Goal: Transaction & Acquisition: Subscribe to service/newsletter

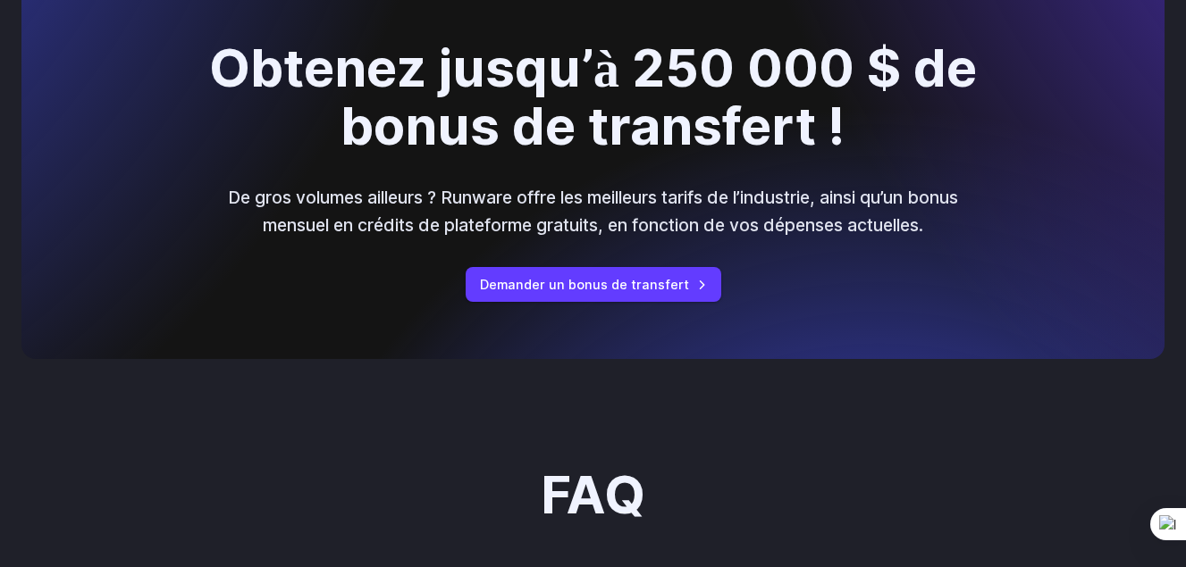
scroll to position [1947, 0]
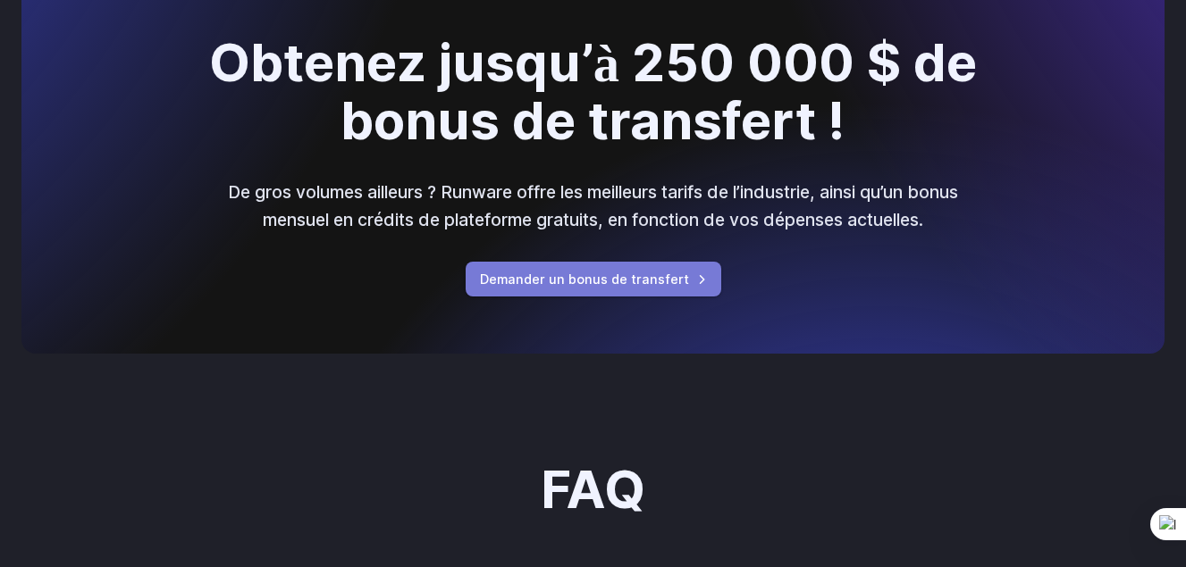
click at [568, 285] on link "Demander un bonus de transfert" at bounding box center [594, 279] width 256 height 35
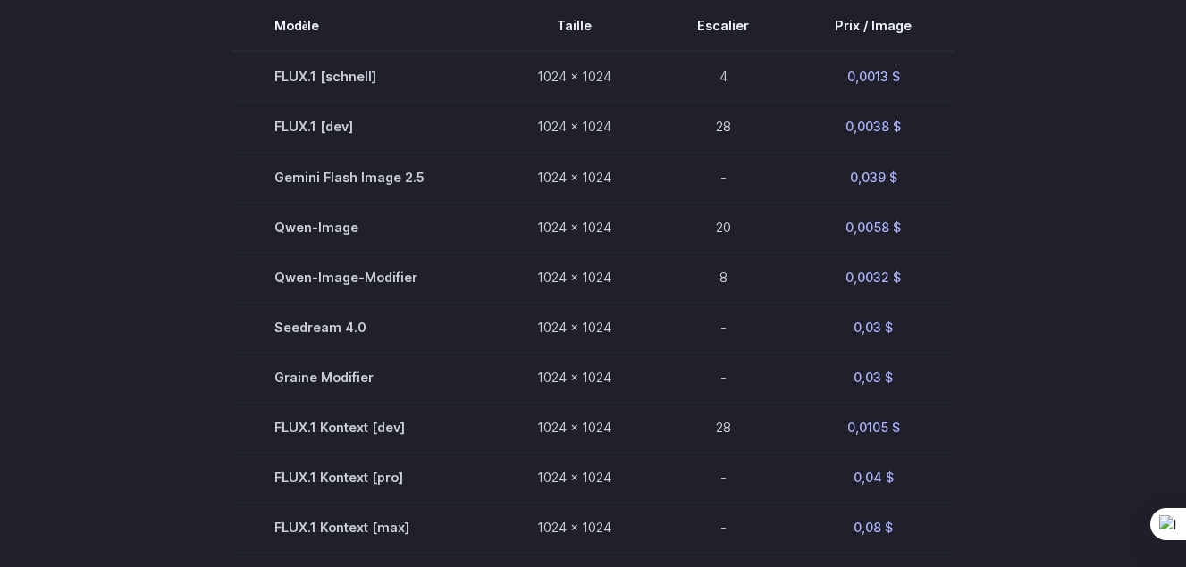
scroll to position [520, 0]
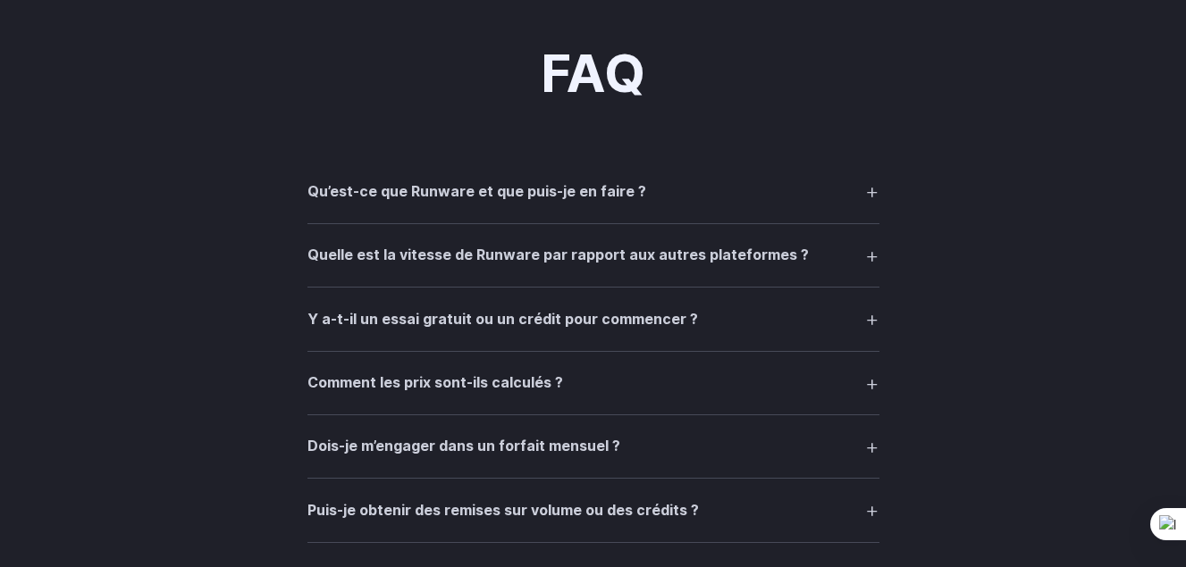
scroll to position [2542, 0]
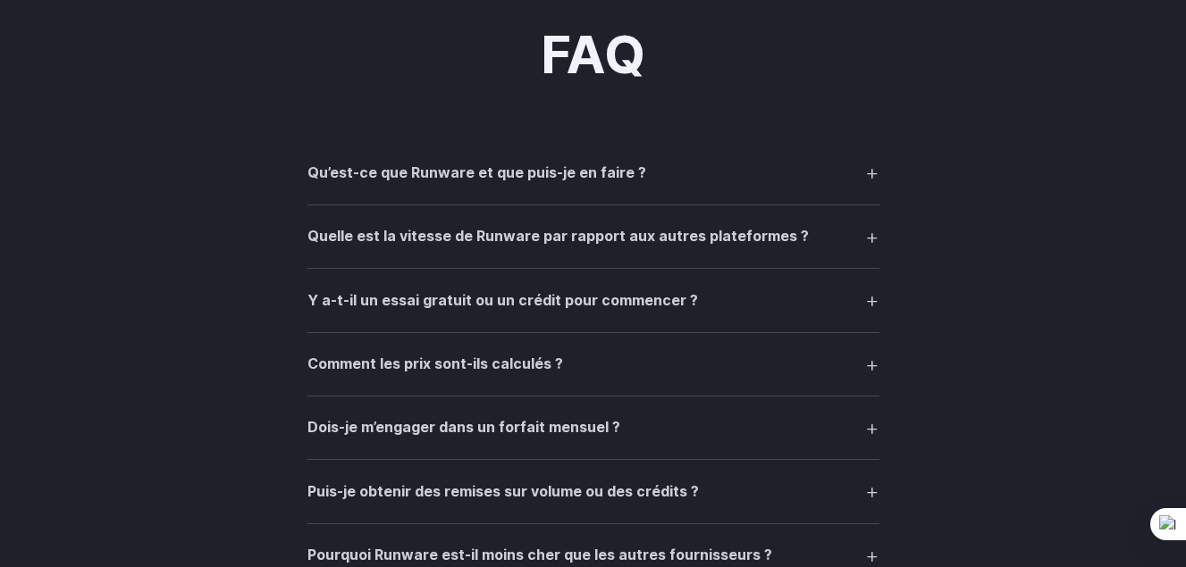
click at [686, 187] on summary "Qu’est-ce que Runware et que puis-je en faire ?" at bounding box center [593, 172] width 572 height 34
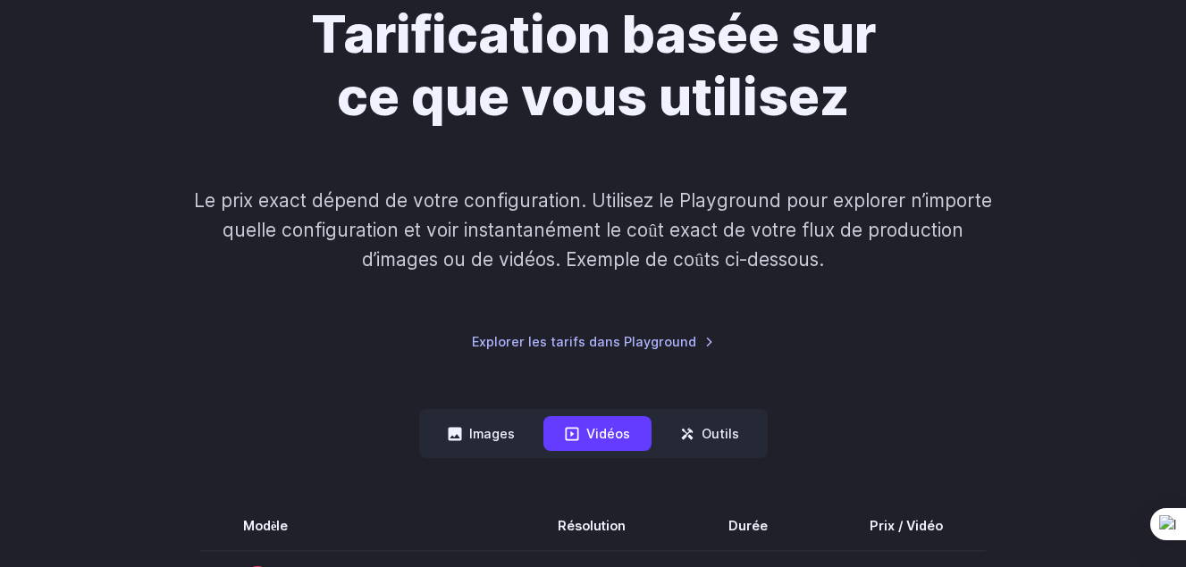
scroll to position [190, 0]
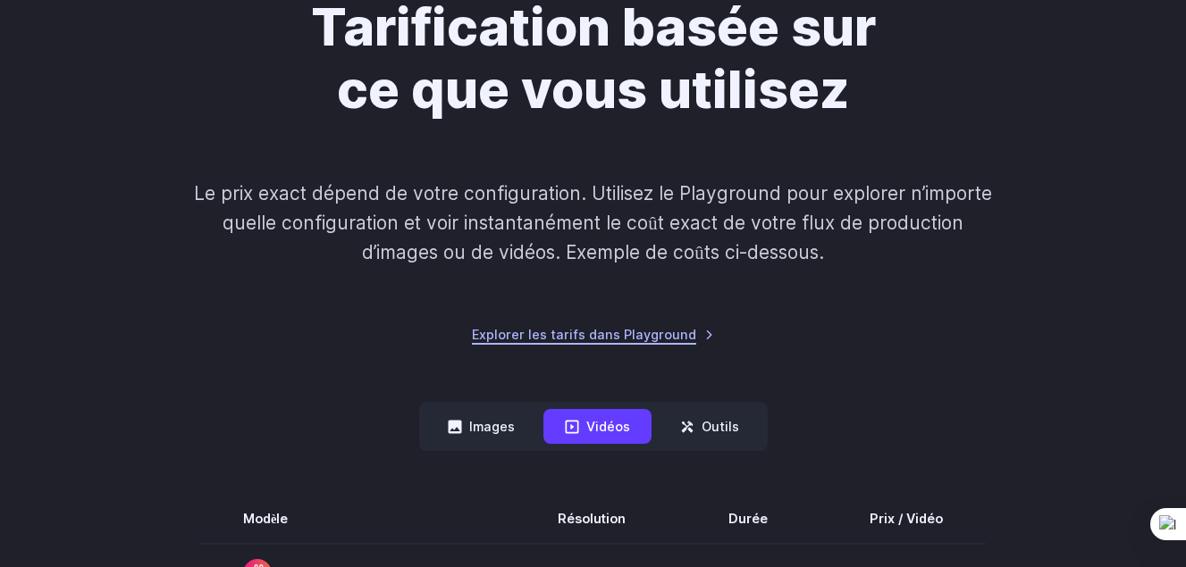
click at [567, 340] on link "Explorer les tarifs dans Playground" at bounding box center [593, 334] width 242 height 21
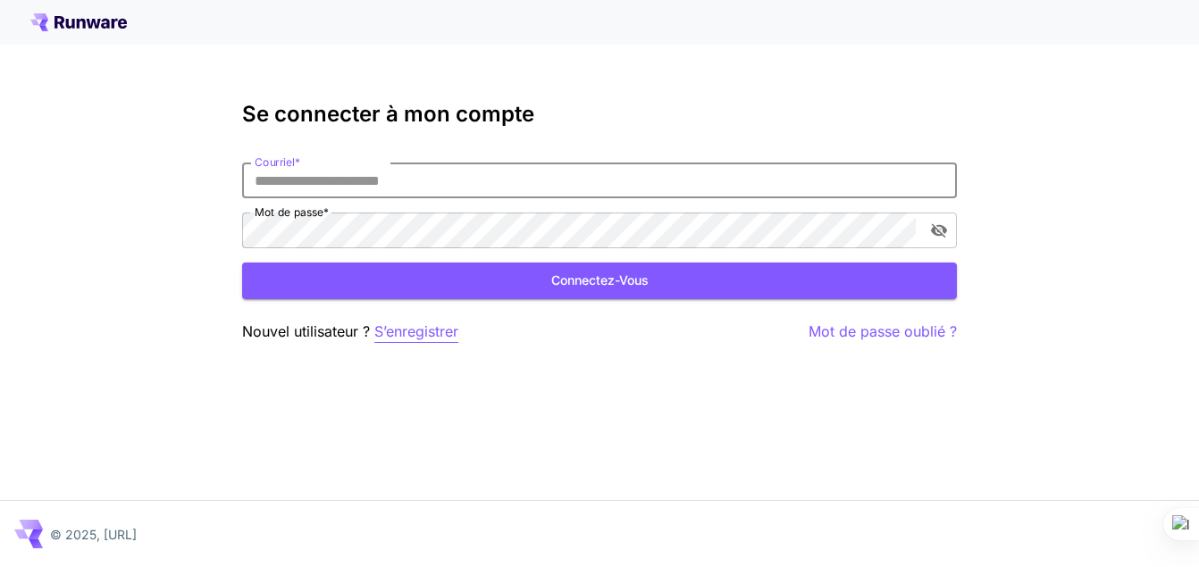
click at [404, 328] on p "S’enregistrer" at bounding box center [416, 332] width 84 height 22
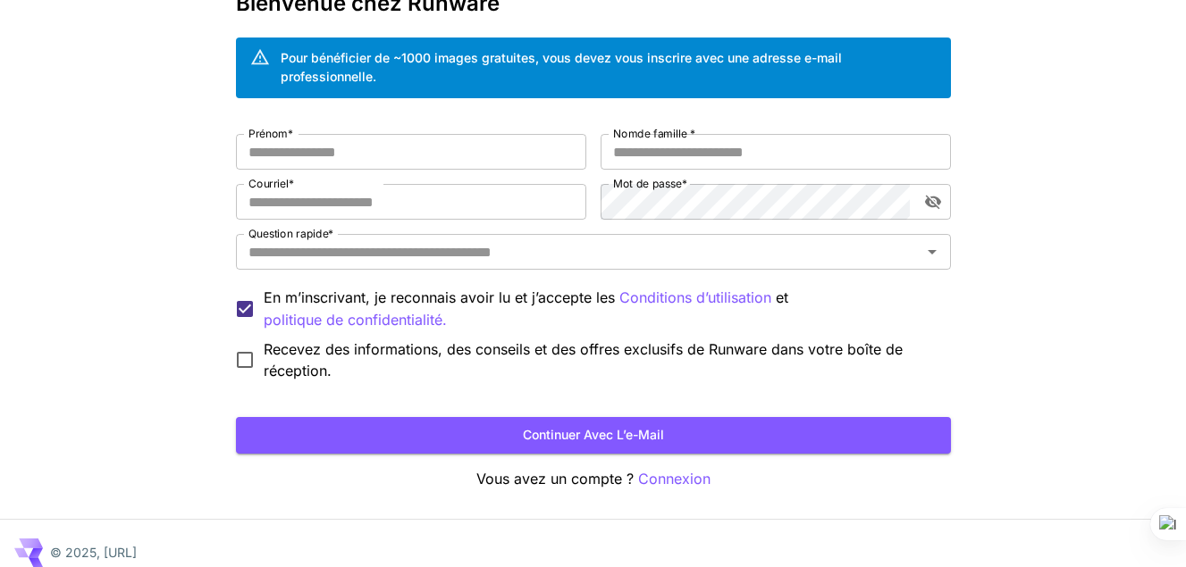
scroll to position [130, 0]
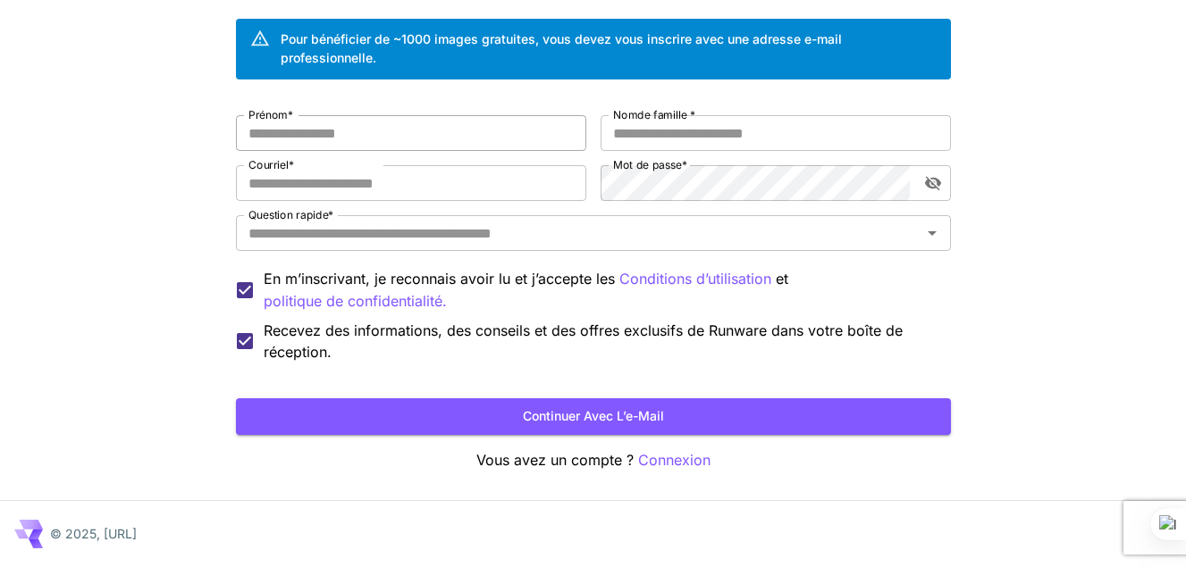
click at [348, 139] on input "Prénom *" at bounding box center [411, 133] width 350 height 36
type input "****"
click at [633, 149] on input "Nom de famille *" at bounding box center [775, 133] width 350 height 36
type input "********"
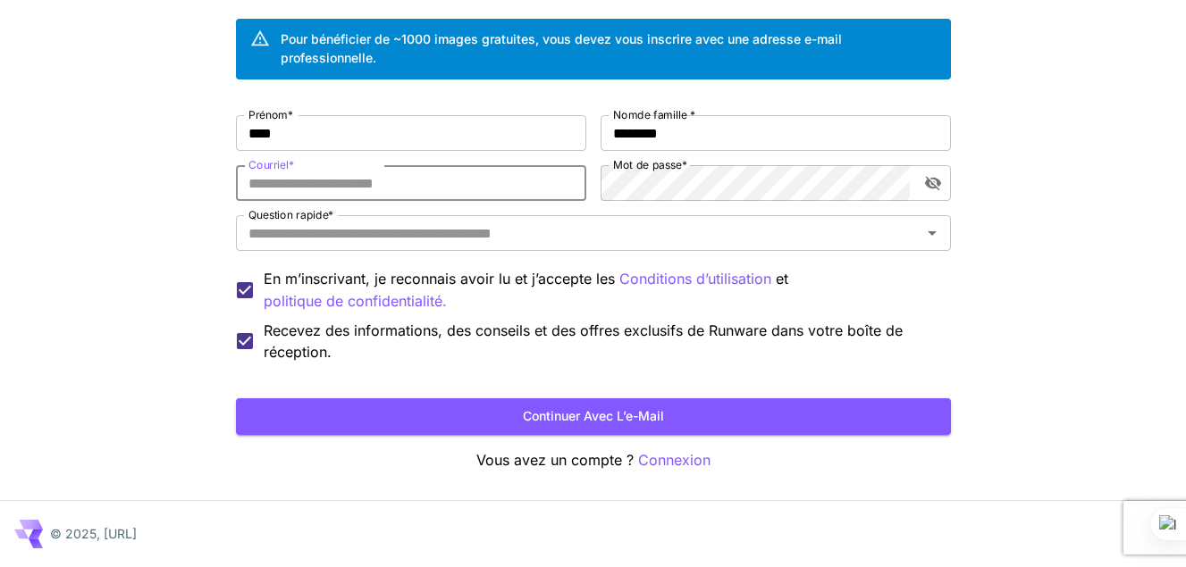
click at [343, 187] on input "Courriel *" at bounding box center [411, 183] width 350 height 36
type input "**********"
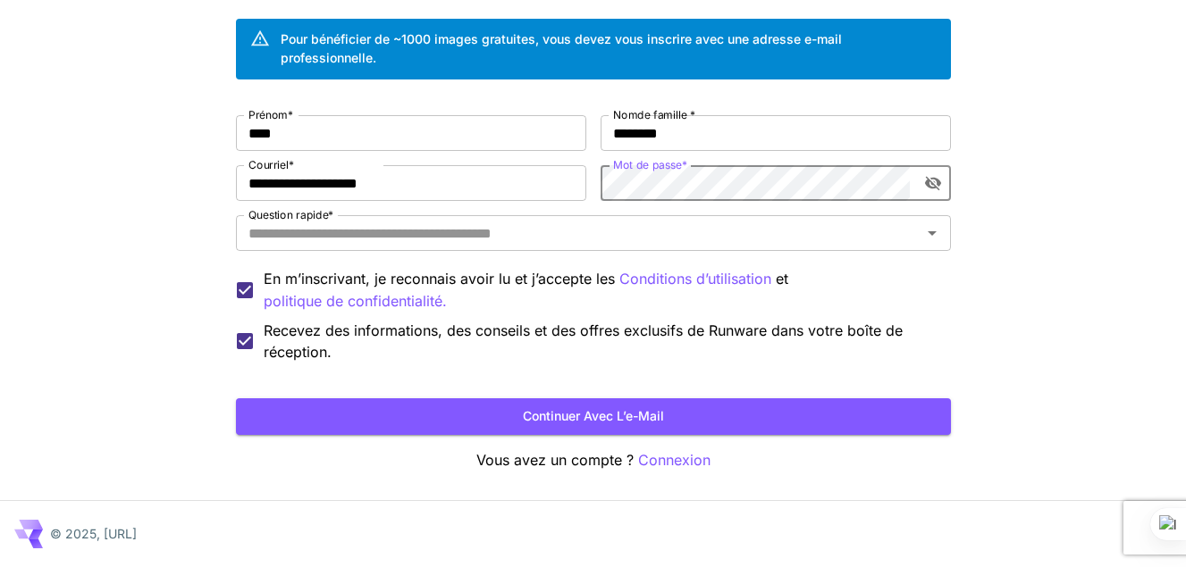
scroll to position [0, 0]
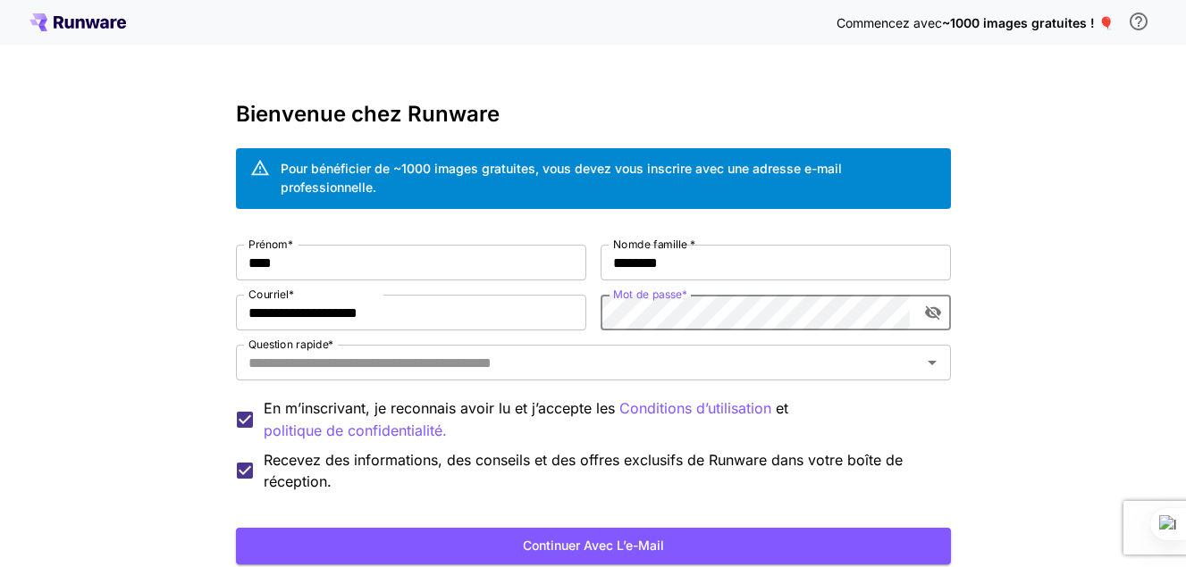
click at [928, 313] on icon "Basculer la visibilité des mots de passe" at bounding box center [932, 313] width 16 height 14
click at [391, 366] on input "Question rapide *" at bounding box center [578, 362] width 675 height 25
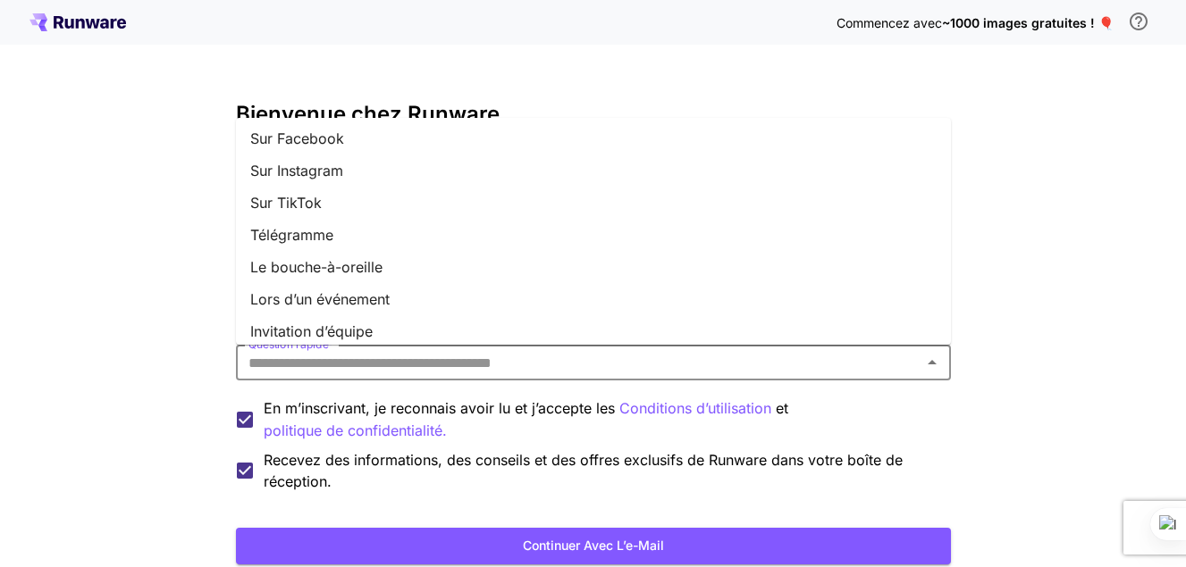
scroll to position [270, 0]
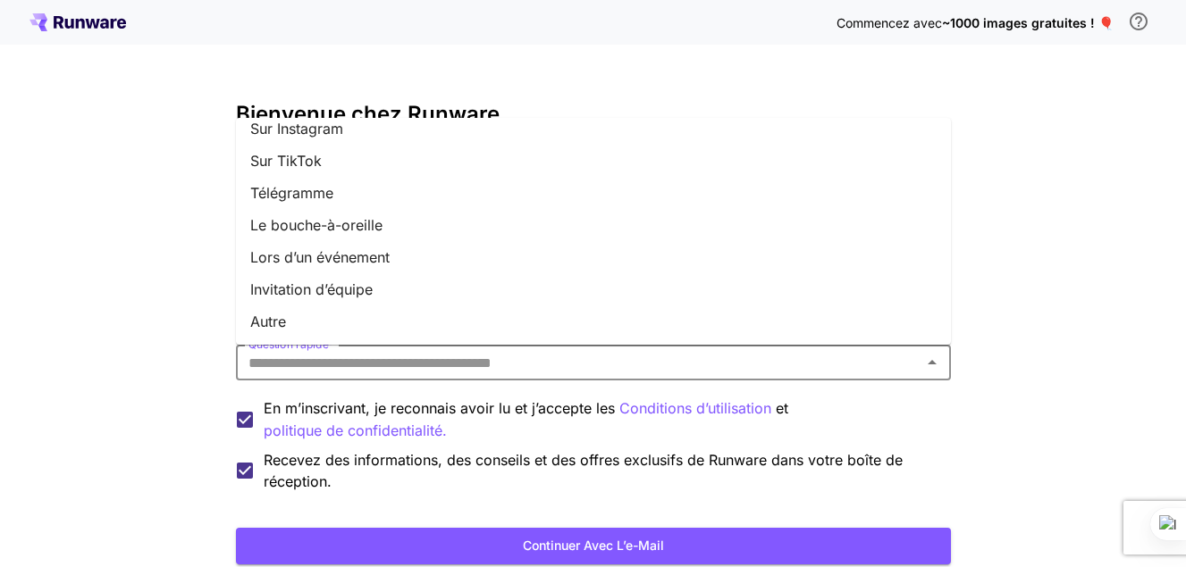
click at [315, 329] on li "Autre" at bounding box center [593, 322] width 715 height 32
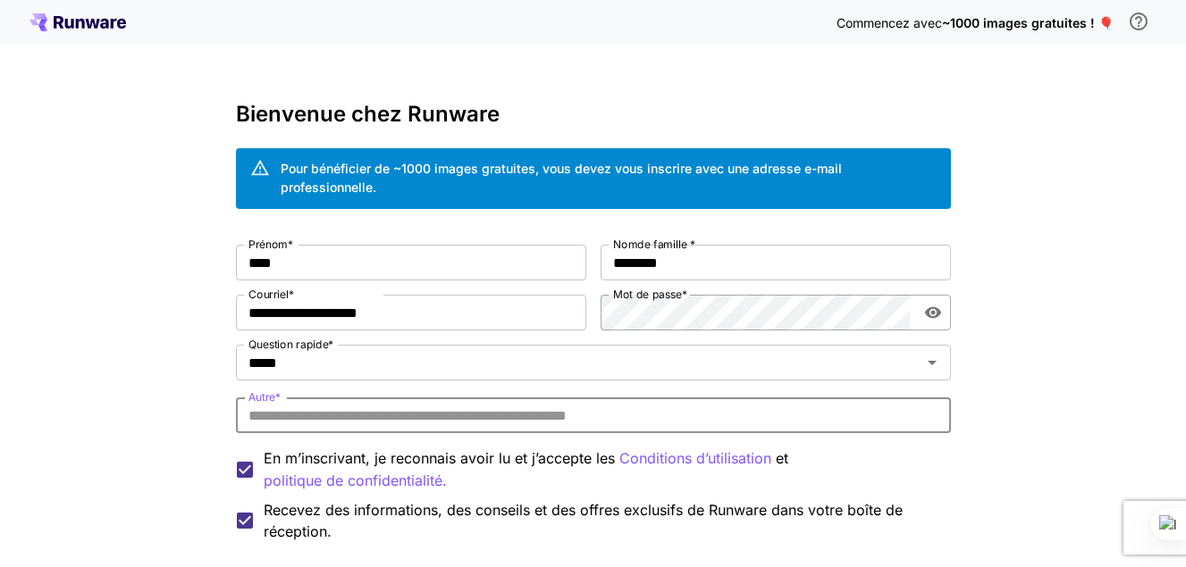
click at [312, 423] on input "Autre *" at bounding box center [593, 416] width 715 height 36
click at [929, 364] on icon "Ouvrir" at bounding box center [931, 362] width 21 height 21
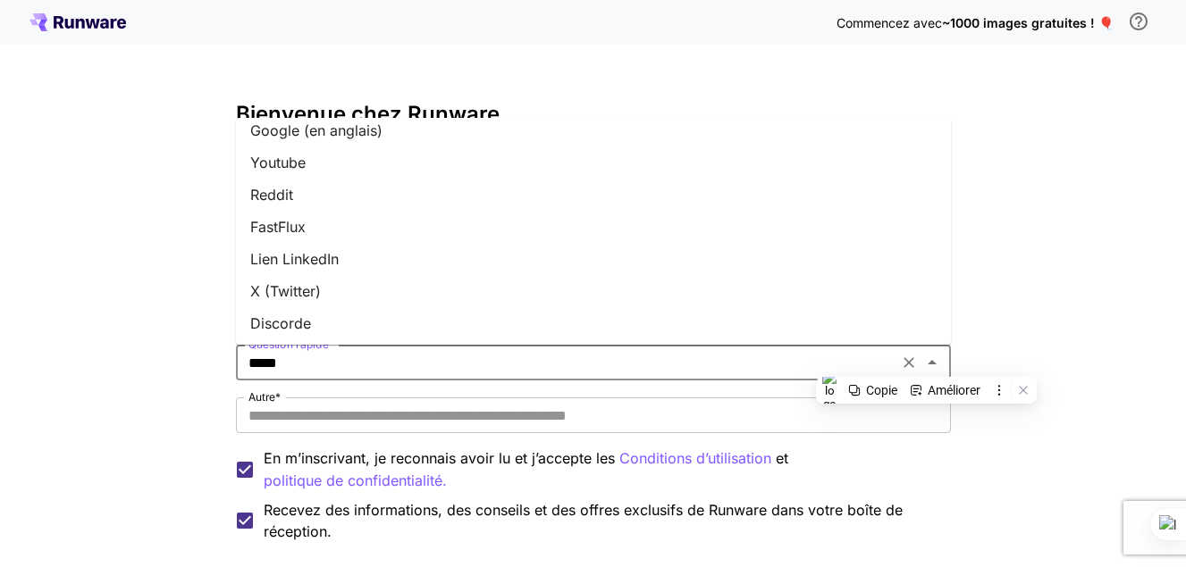
scroll to position [0, 0]
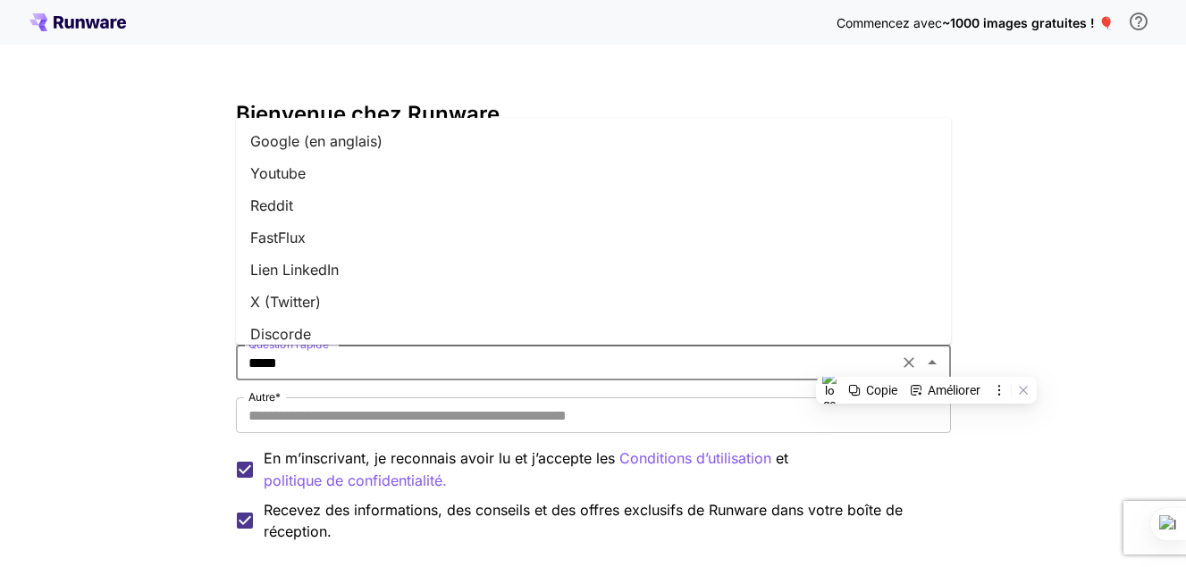
click at [383, 178] on li "Youtube" at bounding box center [593, 173] width 715 height 32
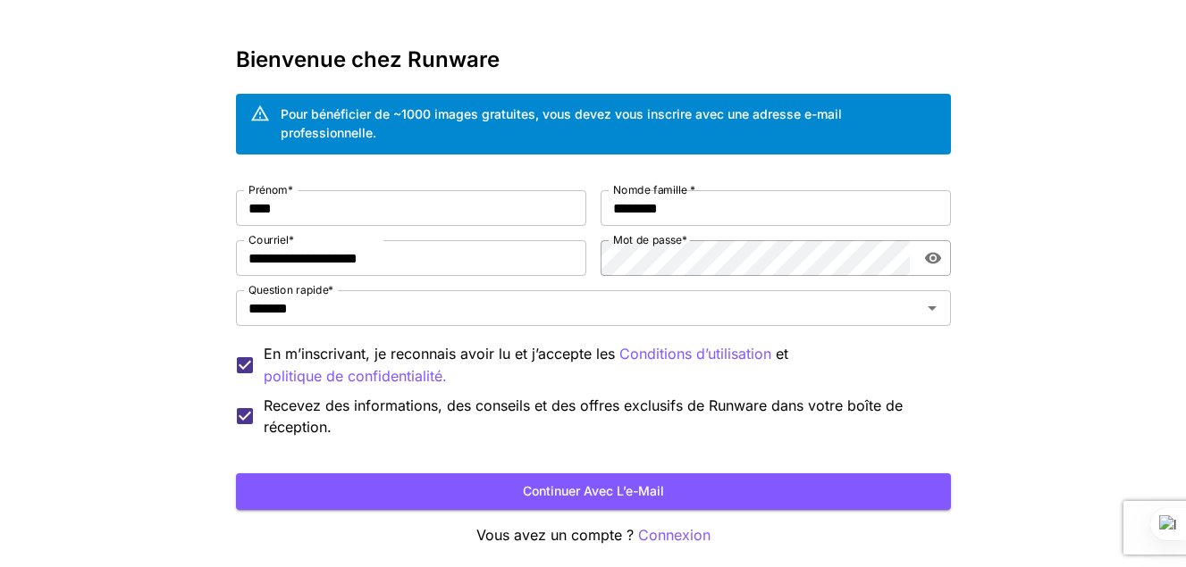
scroll to position [130, 0]
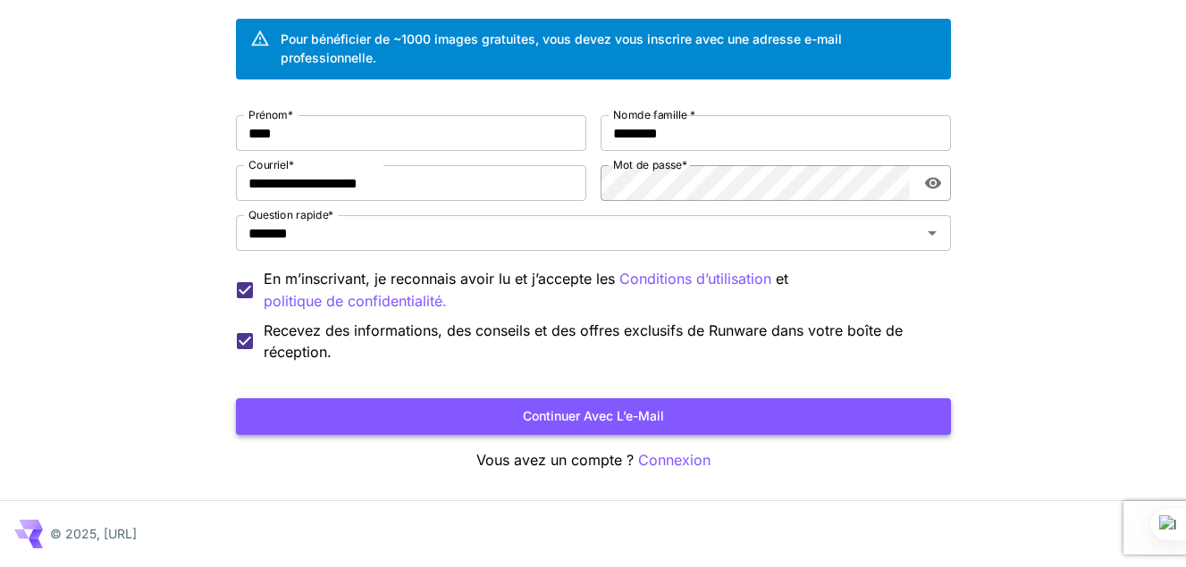
click at [574, 415] on button "Continuer avec l’e-mail" at bounding box center [593, 417] width 715 height 37
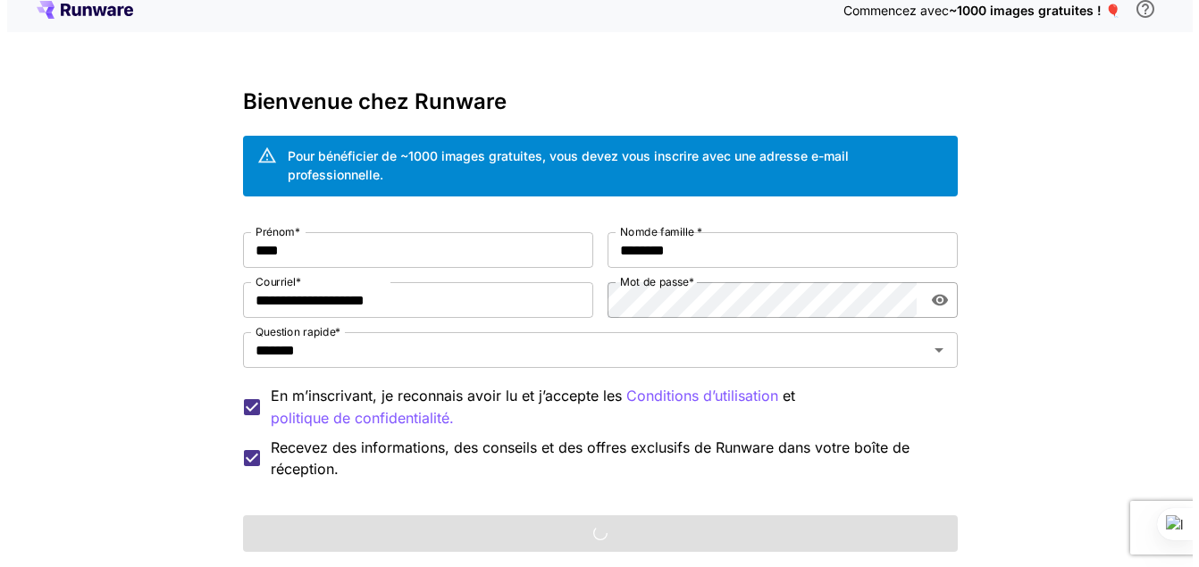
scroll to position [0, 0]
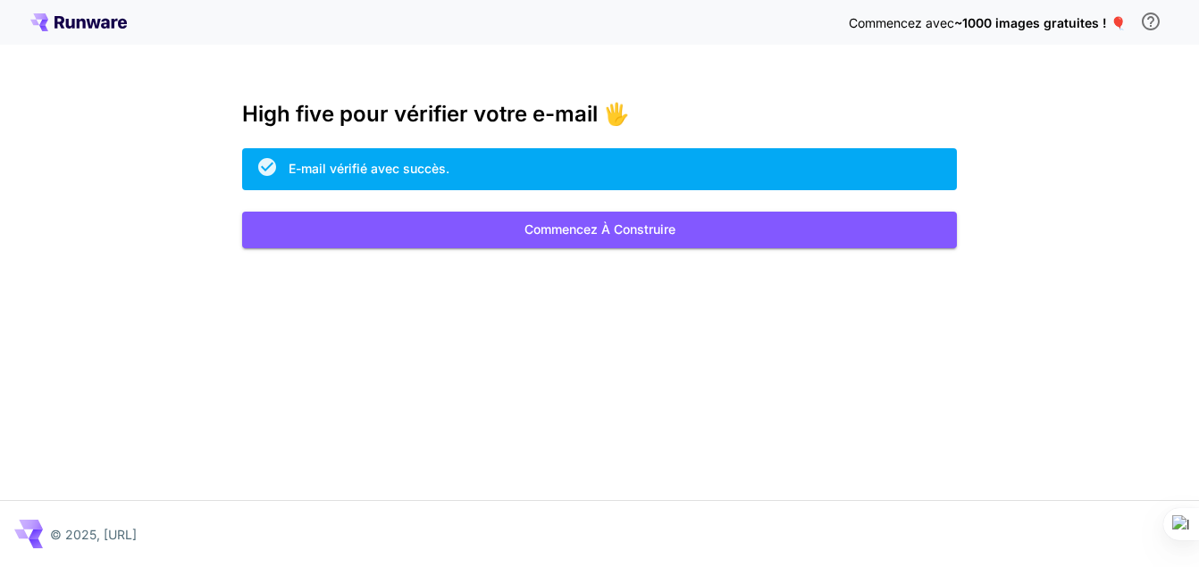
click at [440, 176] on div "E-mail vérifié avec succès." at bounding box center [369, 168] width 161 height 19
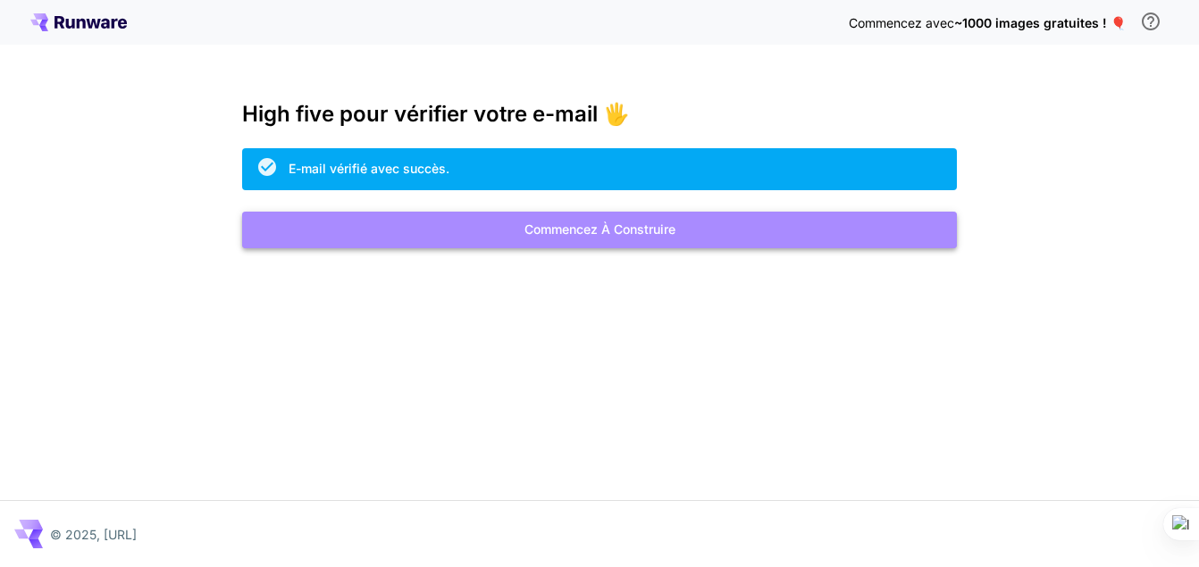
click at [503, 216] on button "Commencez à construire" at bounding box center [599, 230] width 715 height 37
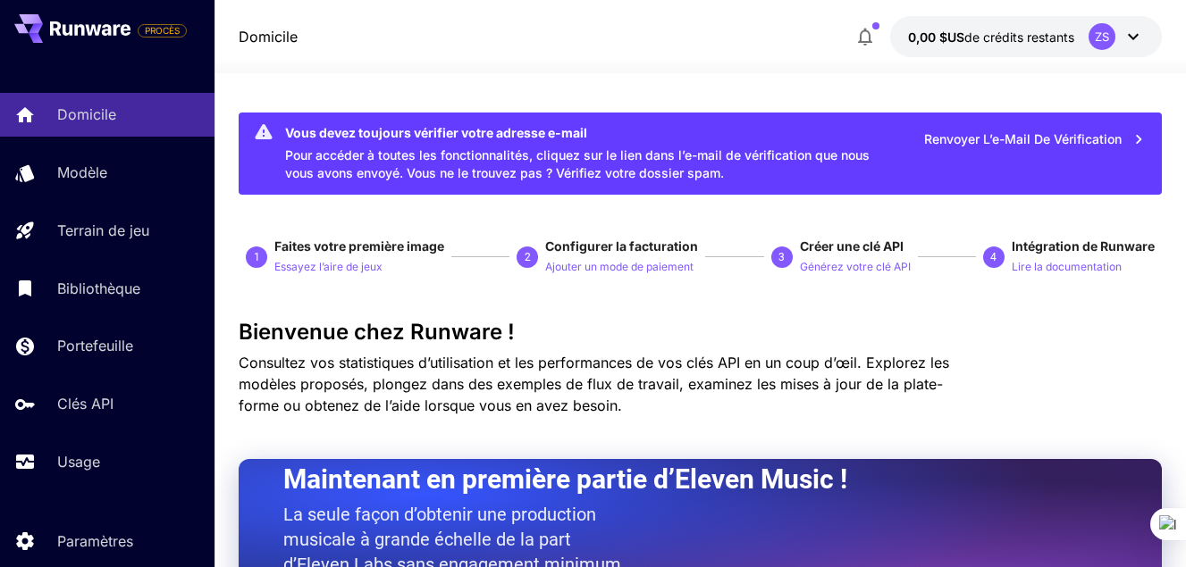
click at [1122, 40] on icon at bounding box center [1132, 36] width 21 height 21
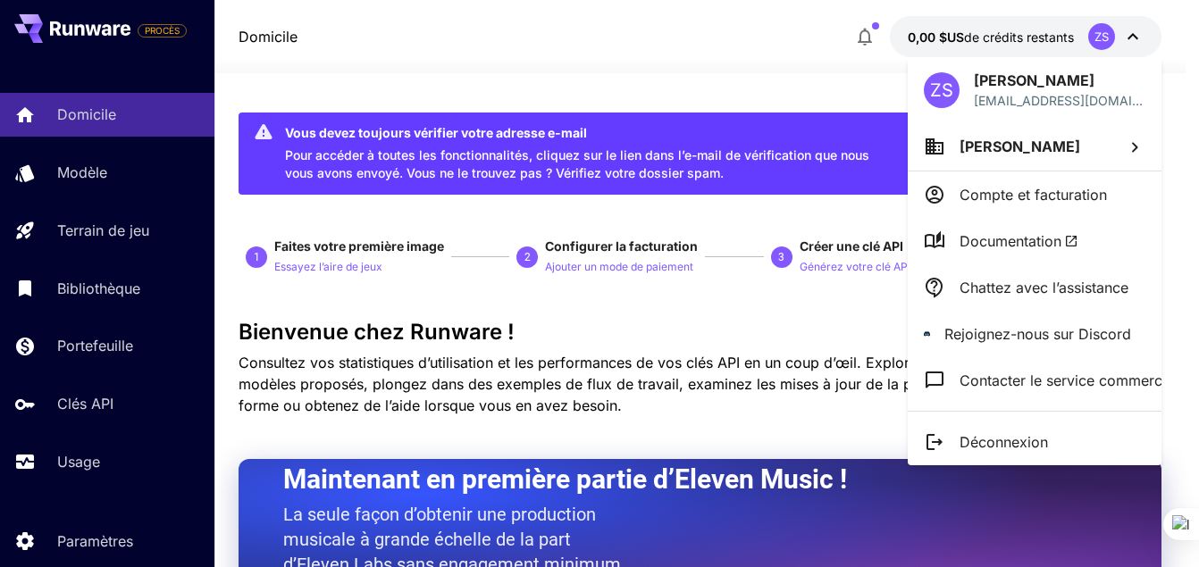
click at [777, 63] on div at bounding box center [599, 283] width 1199 height 567
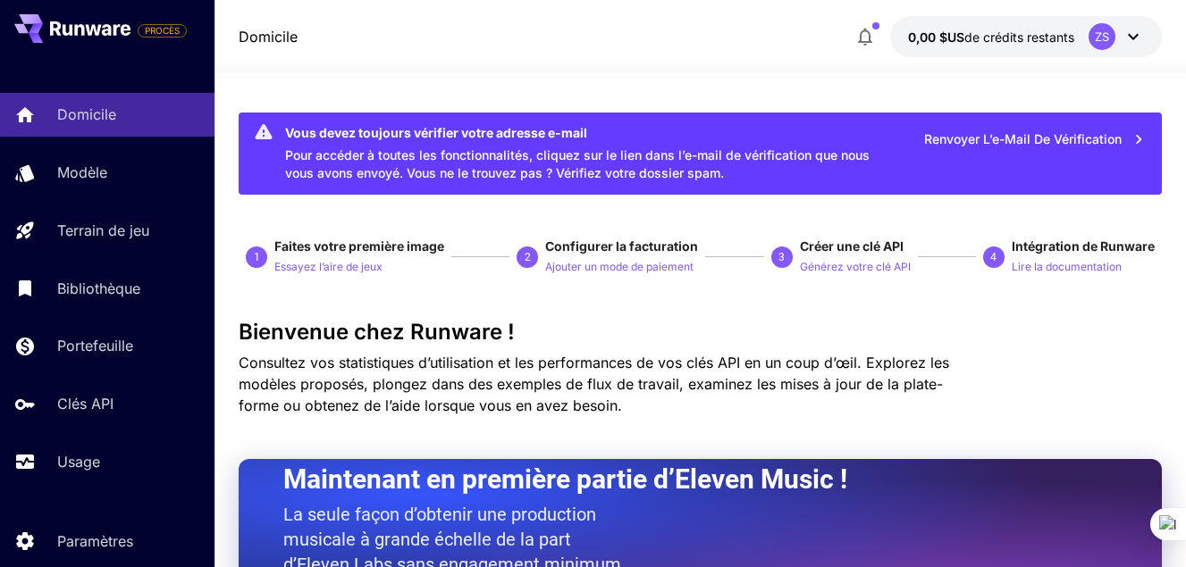
click at [856, 38] on icon "button" at bounding box center [864, 36] width 21 height 21
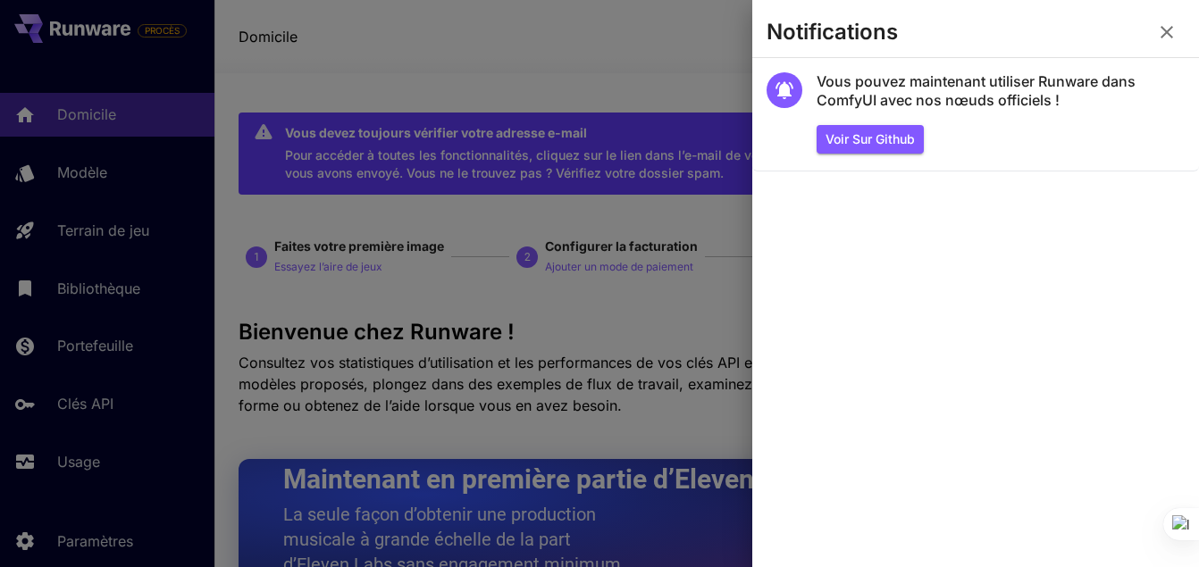
click at [633, 51] on div at bounding box center [599, 283] width 1199 height 567
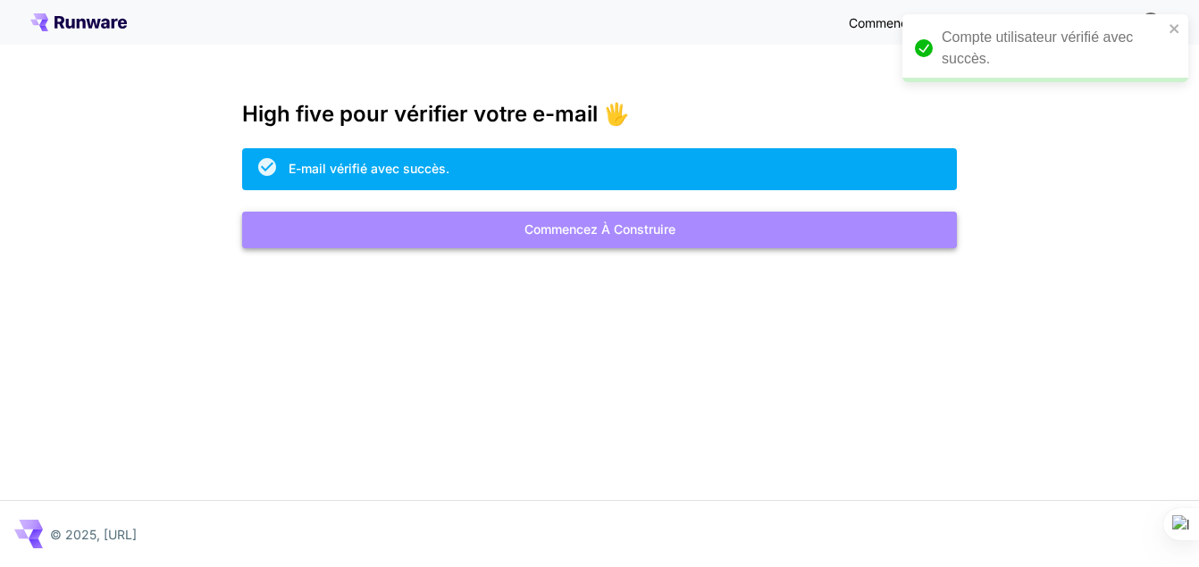
click at [642, 225] on button "Commencez à construire" at bounding box center [599, 230] width 715 height 37
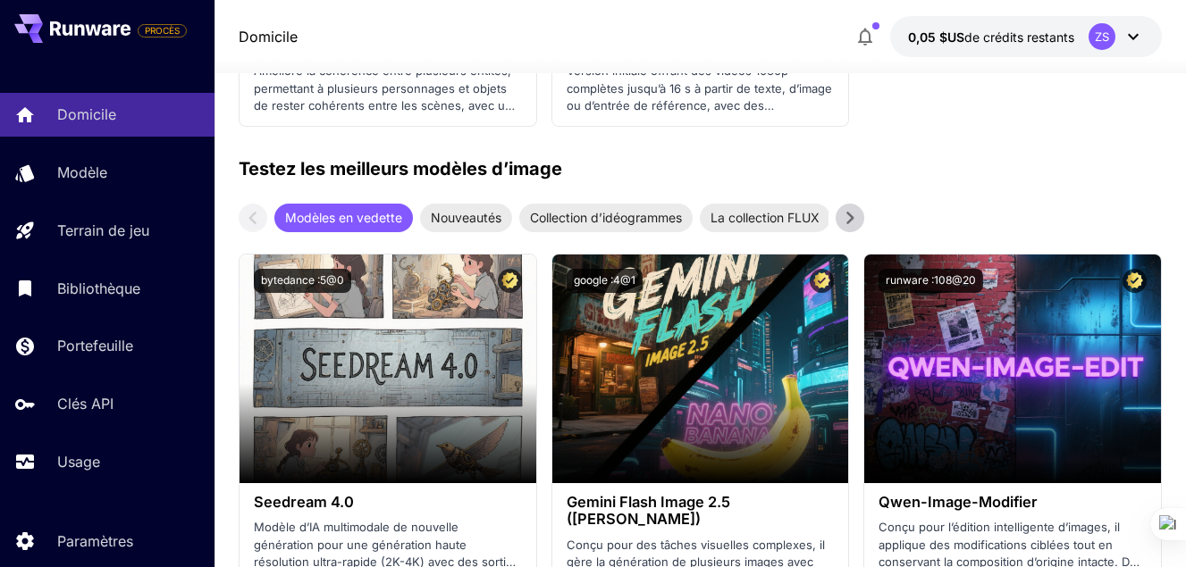
scroll to position [2973, 0]
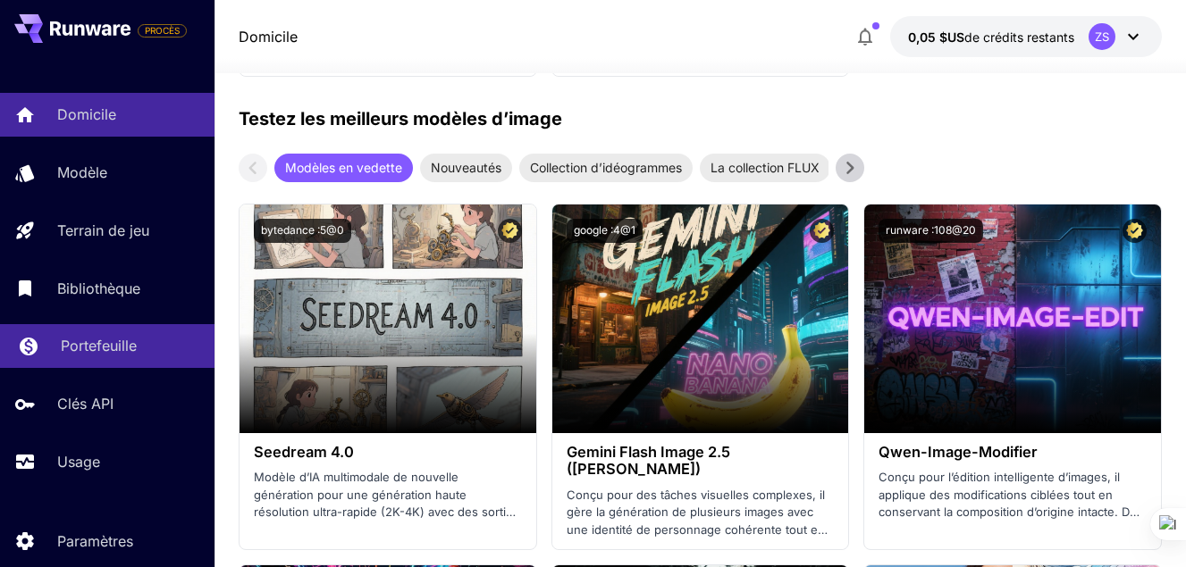
click at [70, 348] on p "Portefeuille" at bounding box center [99, 345] width 76 height 21
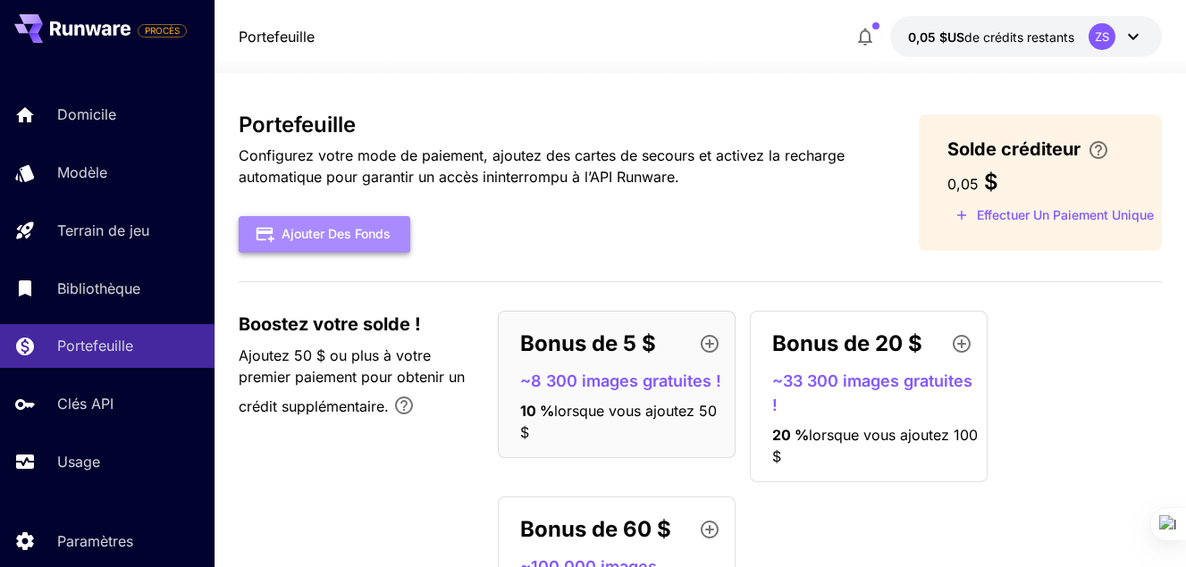
click at [348, 238] on font "Ajouter des fonds" at bounding box center [335, 234] width 109 height 22
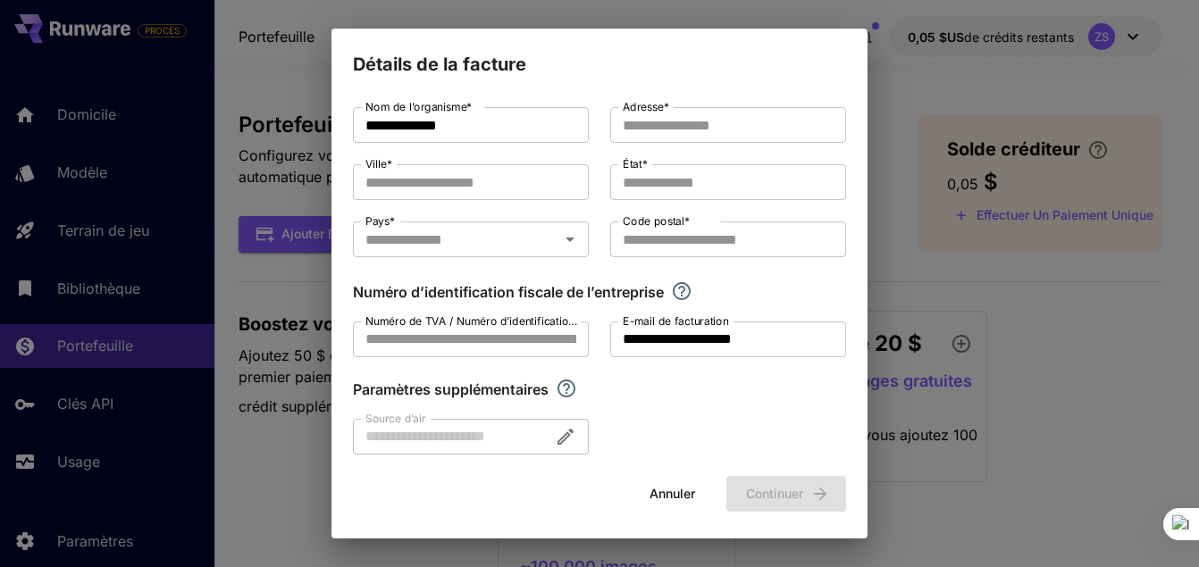
click at [297, 288] on div "**********" at bounding box center [599, 283] width 1199 height 567
click at [944, 266] on div "**********" at bounding box center [599, 283] width 1199 height 567
click at [659, 482] on button "Annuler" at bounding box center [672, 494] width 80 height 37
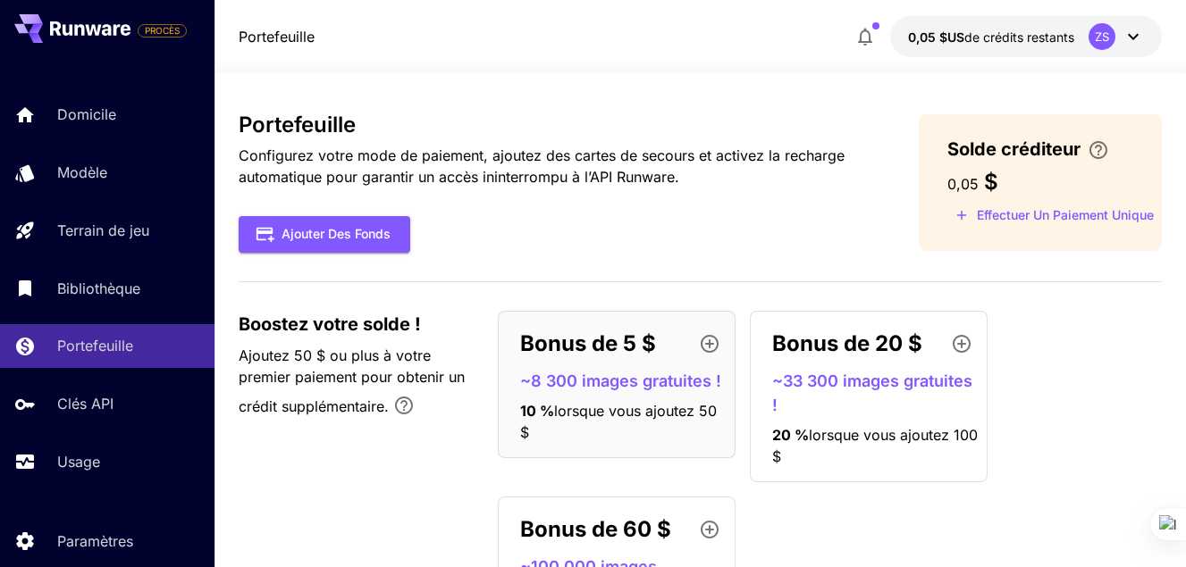
click at [872, 532] on div "Bonus de 5 $ ~8 300 images gratuites ! 10 % lorsque vous ajoutez 50 $ Bonus de …" at bounding box center [830, 489] width 664 height 357
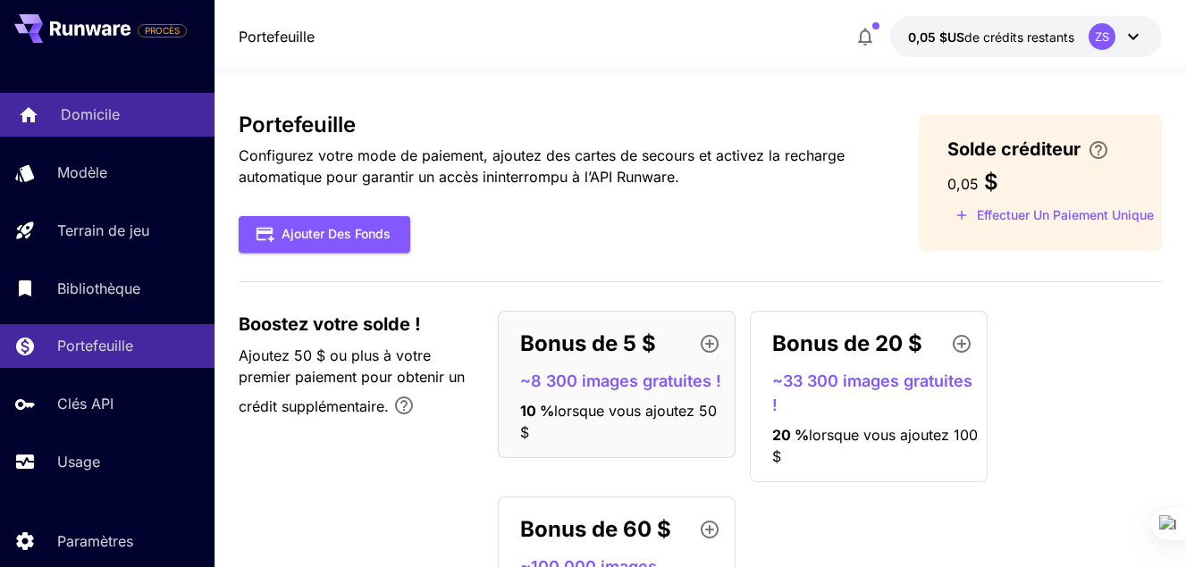
click at [96, 115] on p "Domicile" at bounding box center [90, 114] width 59 height 21
